Goal: Consume media (video, audio): Consume media (video, audio)

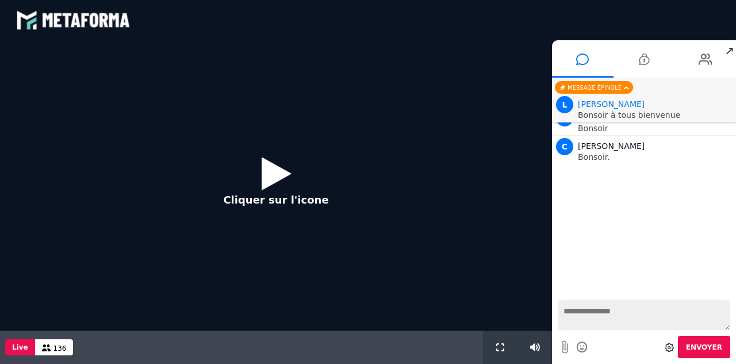
click at [270, 175] on icon at bounding box center [276, 173] width 29 height 37
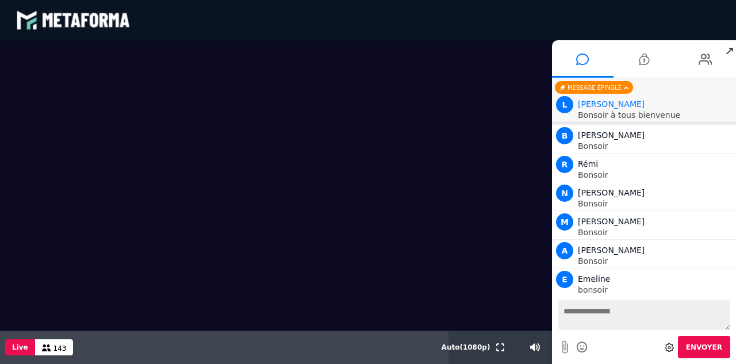
click at [575, 312] on textarea at bounding box center [644, 315] width 173 height 30
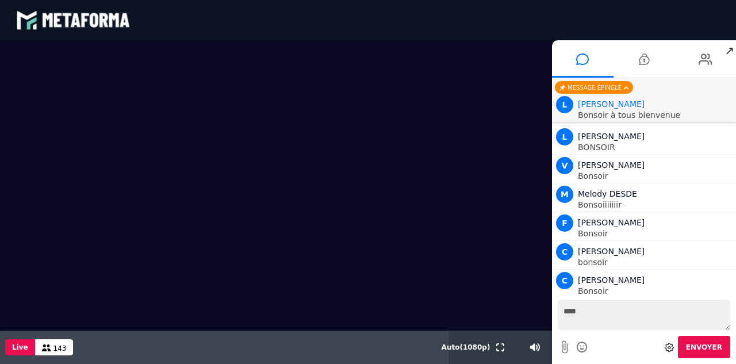
scroll to position [815, 0]
type textarea "*******"
click at [698, 347] on span "Envoyer" at bounding box center [704, 347] width 36 height 8
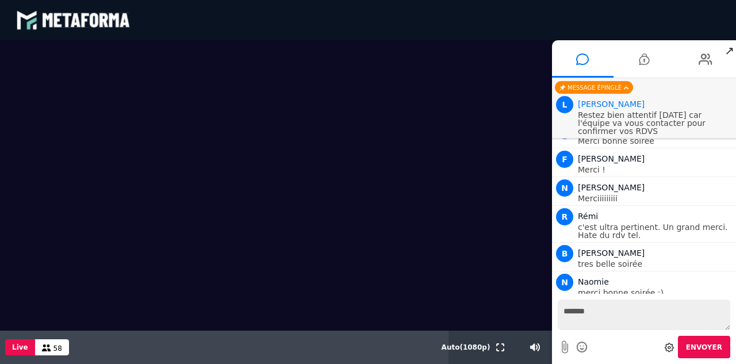
scroll to position [17895, 0]
click at [104, 227] on video at bounding box center [276, 185] width 552 height 291
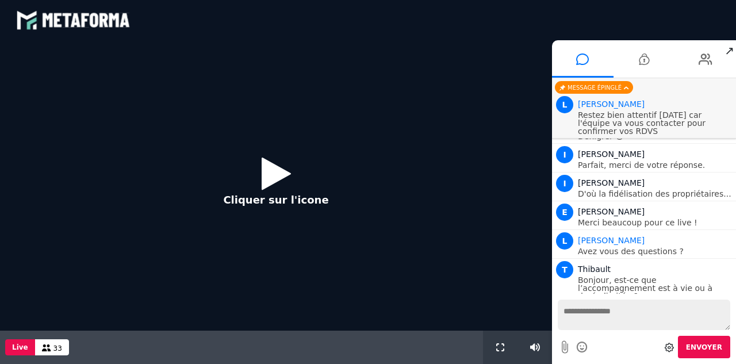
scroll to position [1103, 0]
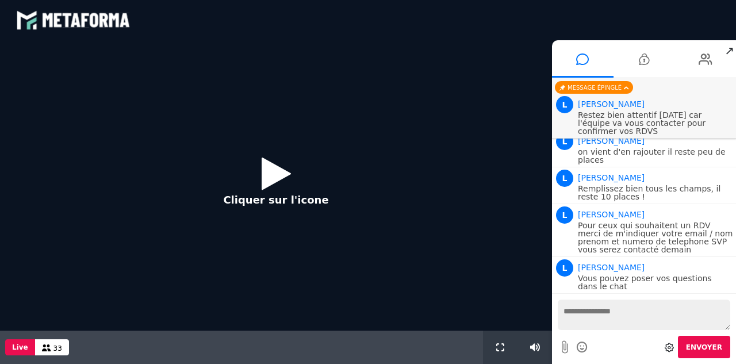
click at [276, 175] on icon at bounding box center [276, 173] width 29 height 37
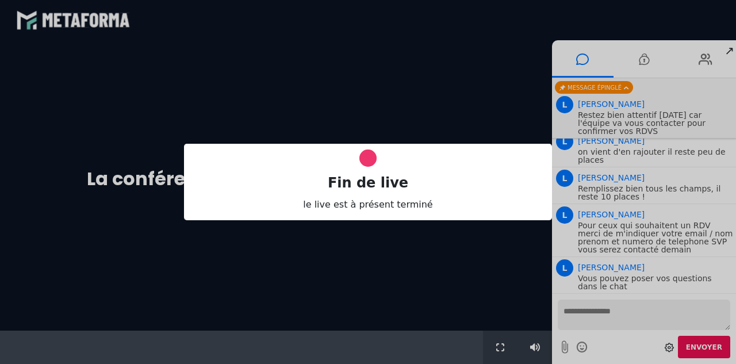
scroll to position [0, 0]
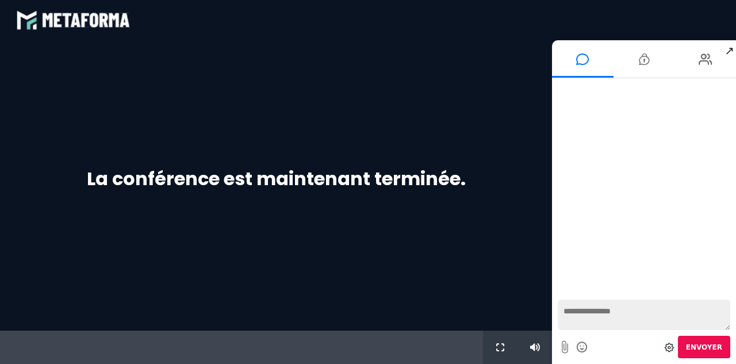
click at [728, 53] on span "↗" at bounding box center [729, 50] width 13 height 21
